Goal: Task Accomplishment & Management: Manage account settings

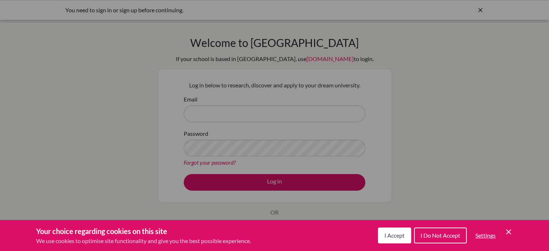
click at [388, 237] on span "I Accept" at bounding box center [395, 235] width 20 height 7
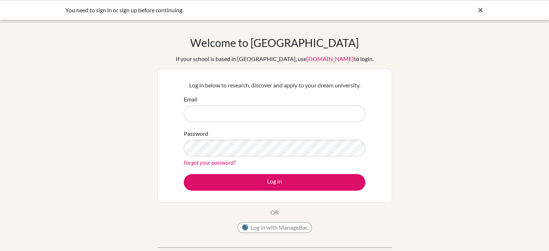
click at [480, 9] on icon at bounding box center [480, 10] width 7 height 7
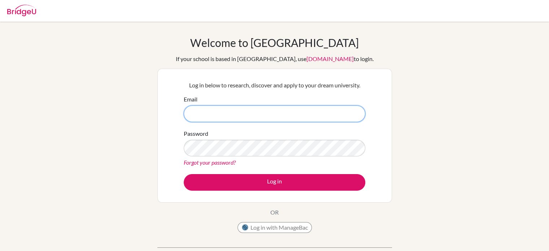
click at [256, 108] on input "Email" at bounding box center [275, 113] width 182 height 17
paste input "[EMAIL_ADDRESS][DOMAIN_NAME]"
type input "[EMAIL_ADDRESS][DOMAIN_NAME]"
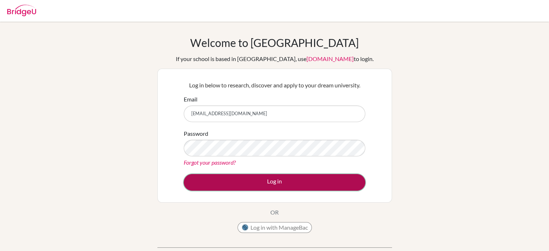
click at [254, 179] on button "Log in" at bounding box center [275, 182] width 182 height 17
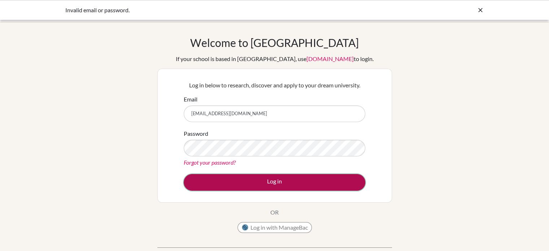
click at [224, 178] on button "Log in" at bounding box center [275, 182] width 182 height 17
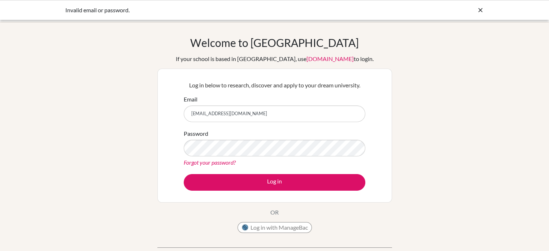
click at [268, 138] on div "Password Forgot your password?" at bounding box center [275, 148] width 182 height 38
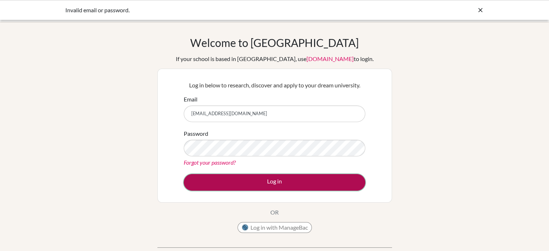
click at [229, 182] on button "Log in" at bounding box center [275, 182] width 182 height 17
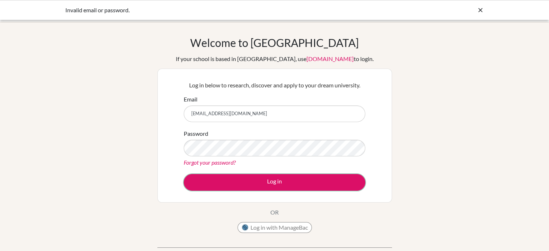
click at [229, 182] on button "Log in" at bounding box center [275, 182] width 182 height 17
click at [484, 10] on icon at bounding box center [480, 10] width 7 height 7
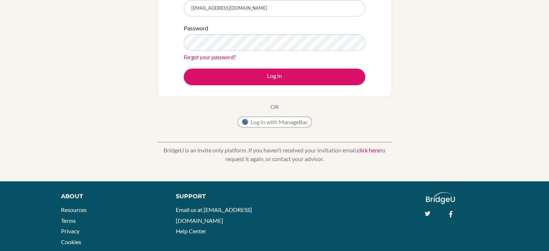
scroll to position [134, 0]
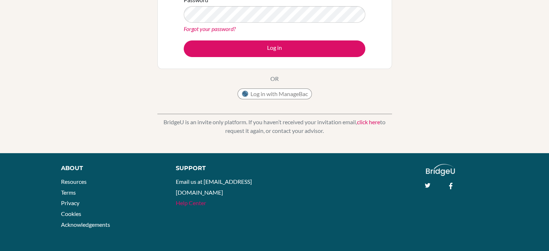
click at [190, 199] on link "Help Center" at bounding box center [191, 202] width 30 height 7
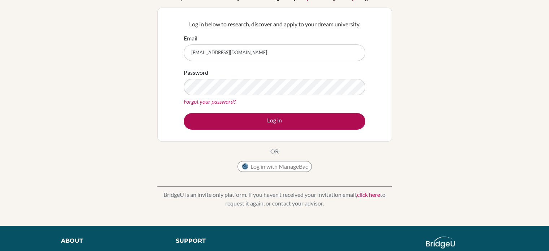
scroll to position [0, 0]
